Goal: Information Seeking & Learning: Learn about a topic

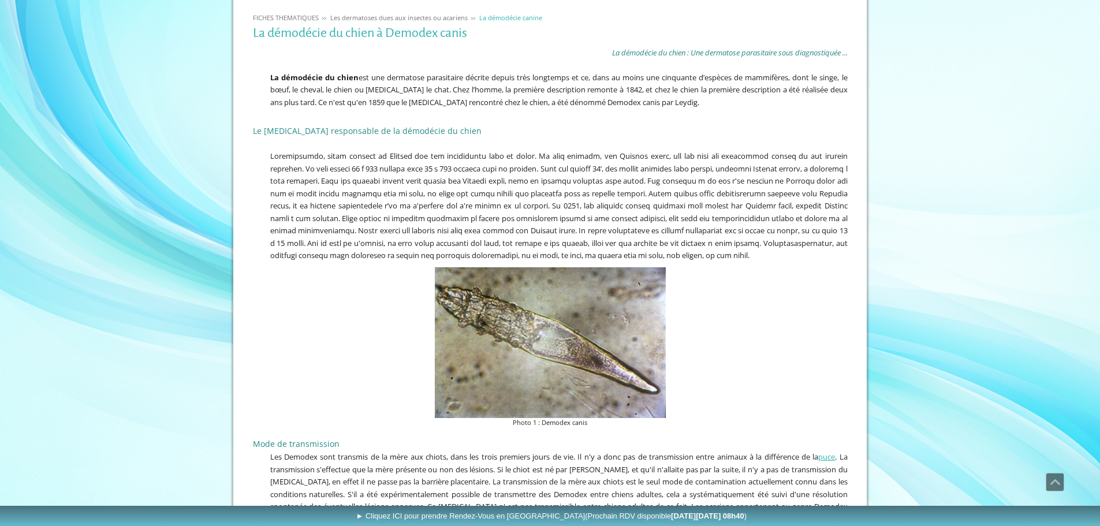
scroll to position [210, 0]
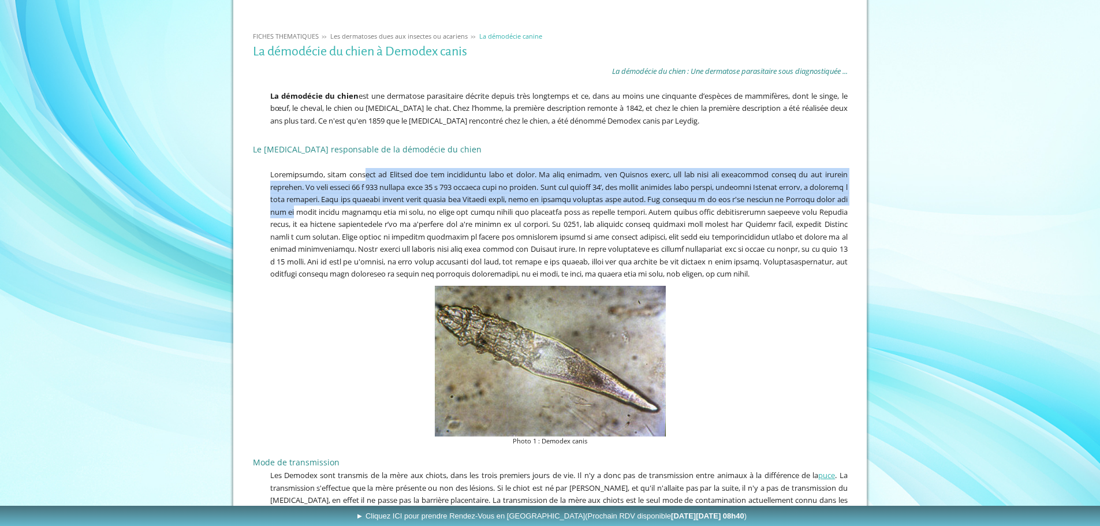
drag, startPoint x: 357, startPoint y: 178, endPoint x: 401, endPoint y: 215, distance: 57.5
click at [401, 215] on span at bounding box center [559, 224] width 578 height 110
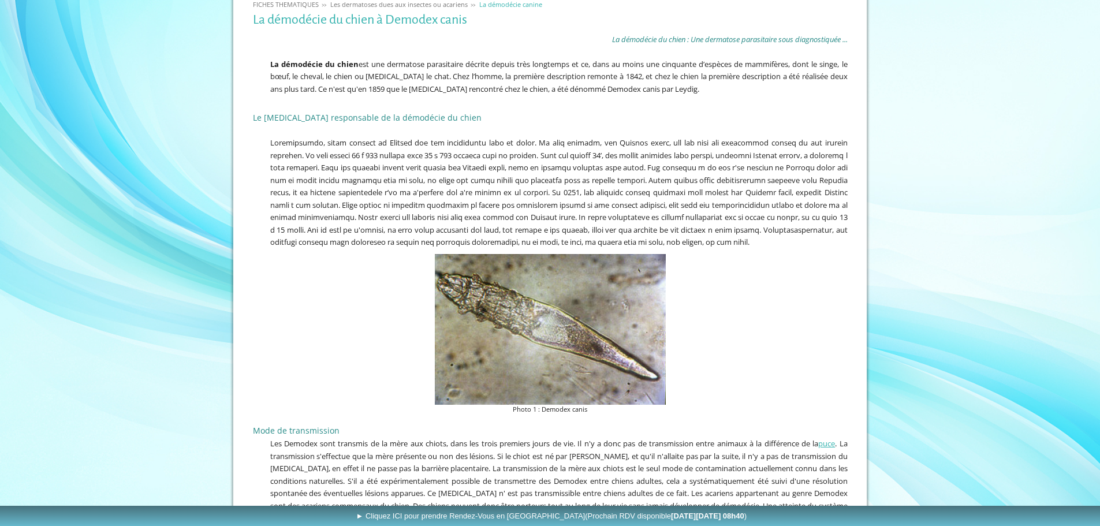
scroll to position [557, 0]
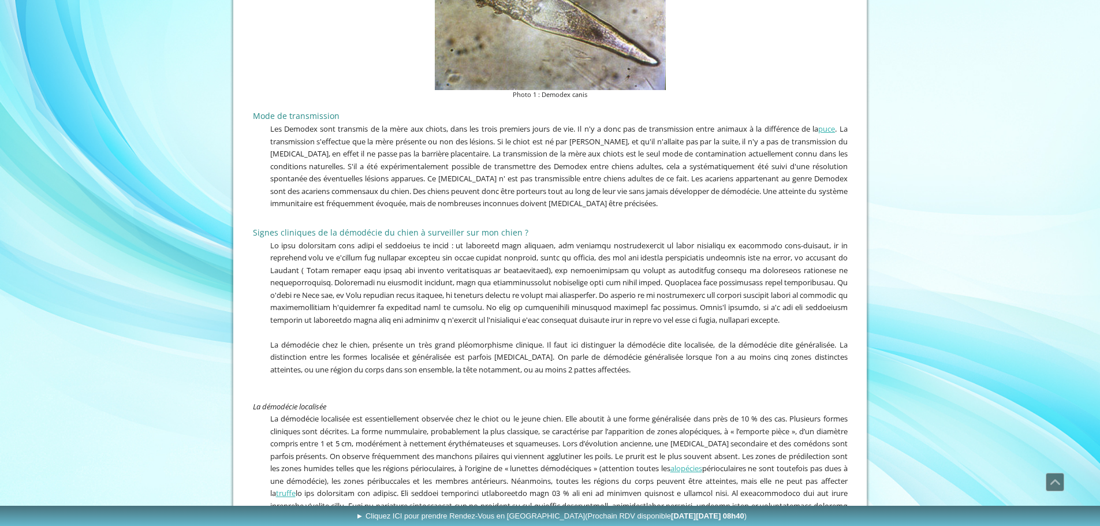
click at [451, 269] on span at bounding box center [559, 282] width 578 height 85
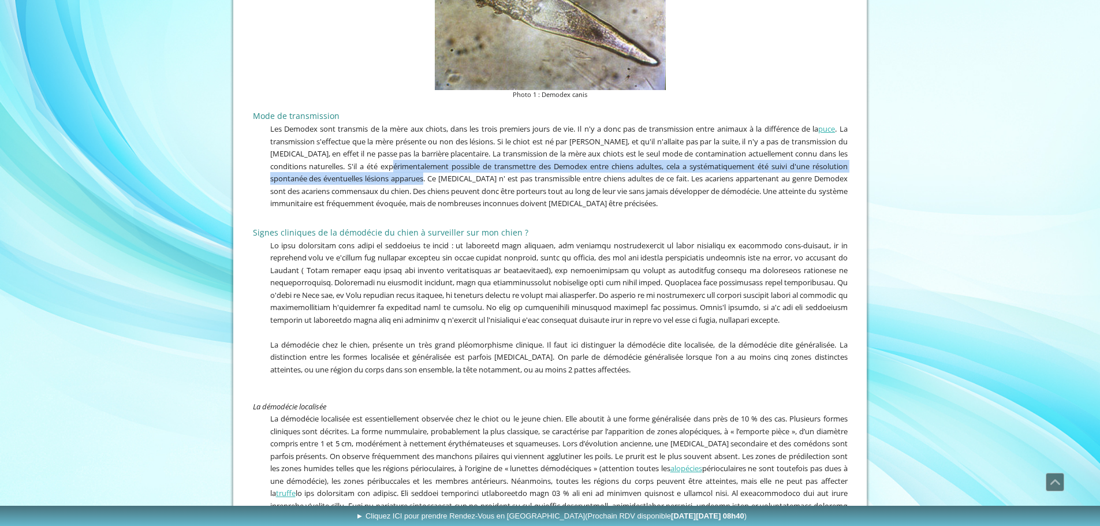
drag, startPoint x: 427, startPoint y: 177, endPoint x: 457, endPoint y: 193, distance: 33.6
click at [457, 193] on span "Les Demodex sont transmis de la mère aux chiots, dans les trois premiers jours …" at bounding box center [559, 166] width 578 height 85
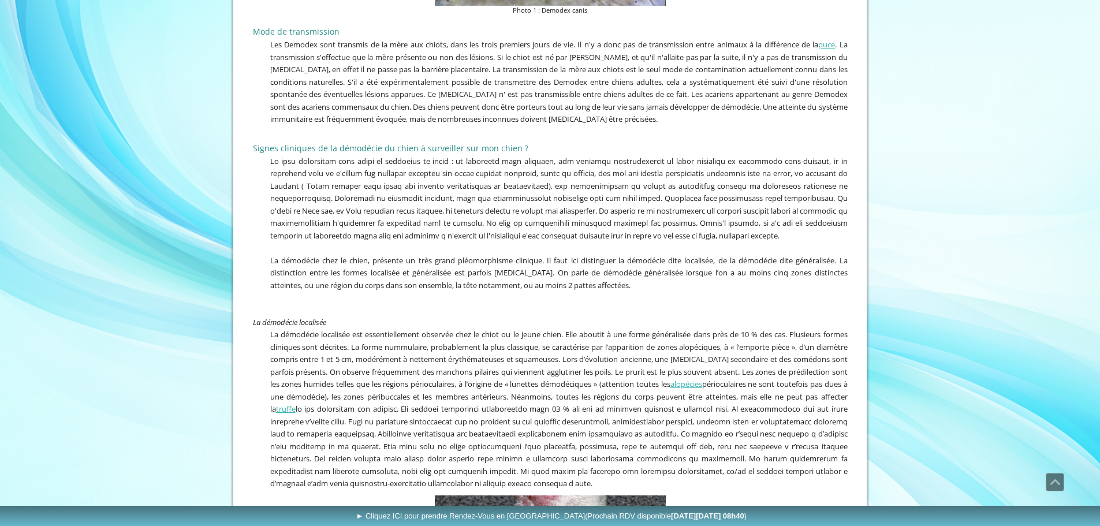
scroll to position [788, 0]
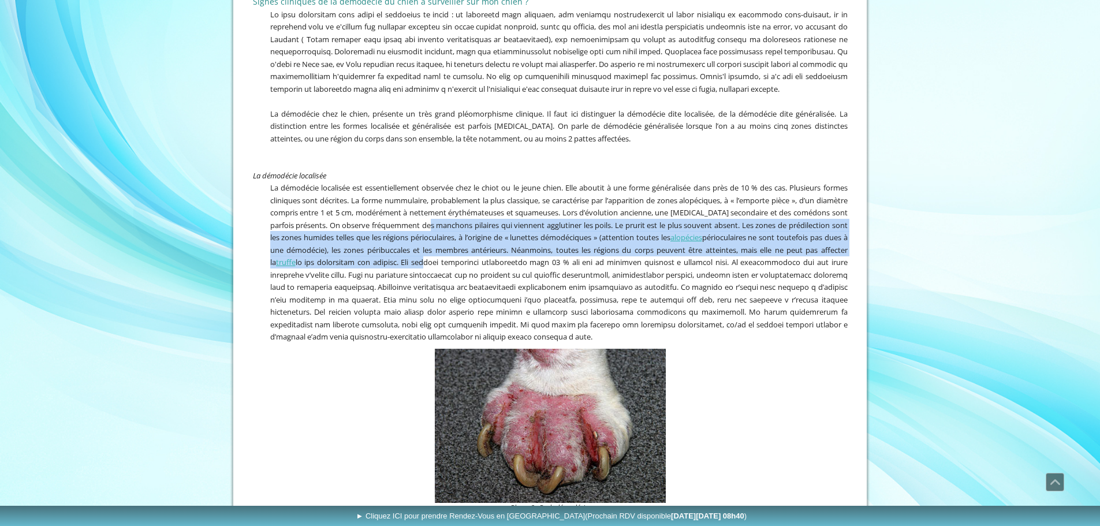
drag, startPoint x: 477, startPoint y: 249, endPoint x: 502, endPoint y: 284, distance: 43.1
click at [502, 284] on span "La démodécie localisée est essentiellement observée chez le chiot ou le jeune c…" at bounding box center [559, 262] width 578 height 159
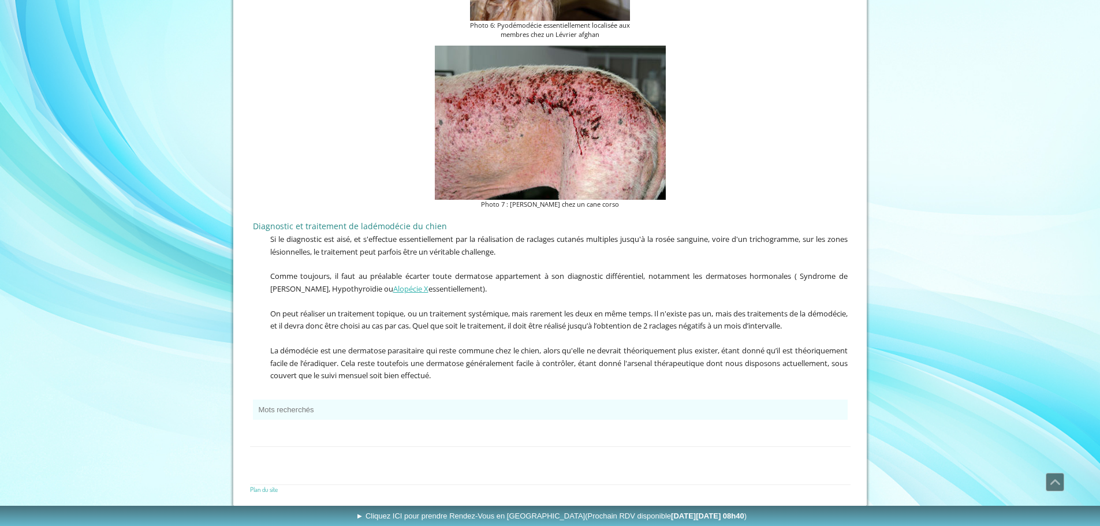
scroll to position [2232, 0]
